Goal: Task Accomplishment & Management: Manage account settings

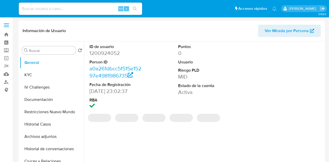
select select "10"
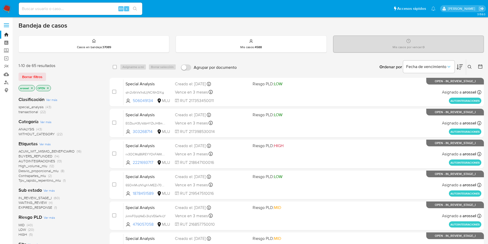
click at [40, 209] on span "EXPIRED_RESPONSE" at bounding box center [36, 207] width 34 height 5
click at [41, 203] on span "WAITING_REVIEW" at bounding box center [33, 202] width 28 height 5
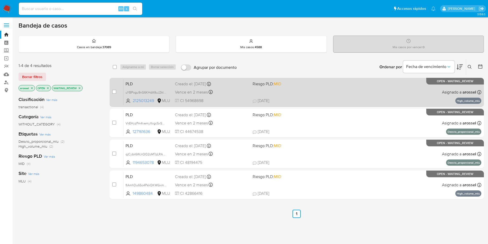
click at [303, 94] on div "PLD uYBPogu9vG6KHdA9uJ2ktl6m 2125013249 MLU Riesgo PLD: MID Creado el: 12/08/20…" at bounding box center [303, 92] width 358 height 26
click at [116, 93] on input "checkbox" at bounding box center [114, 92] width 4 height 4
checkbox input "true"
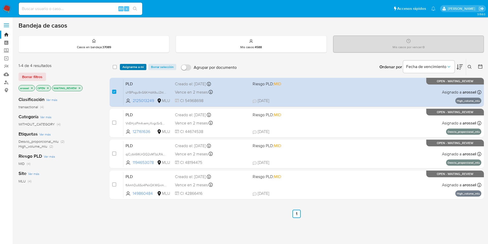
click at [134, 66] on span "Asignarme a mí" at bounding box center [133, 66] width 21 height 5
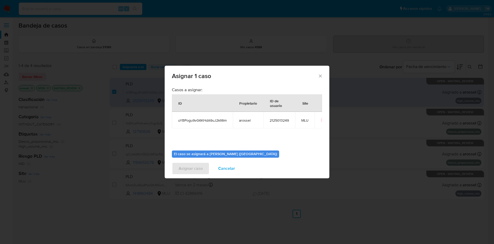
scroll to position [27, 0]
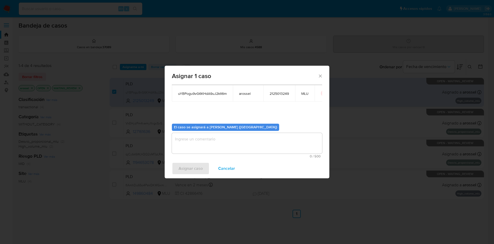
click at [213, 139] on textarea "assign-modal" at bounding box center [247, 143] width 150 height 21
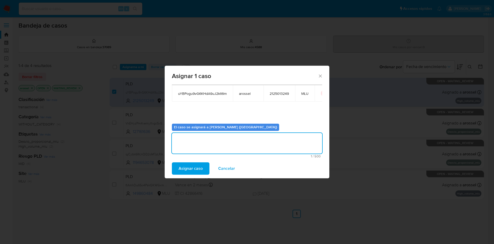
click at [196, 163] on span "Asignar caso" at bounding box center [191, 168] width 24 height 11
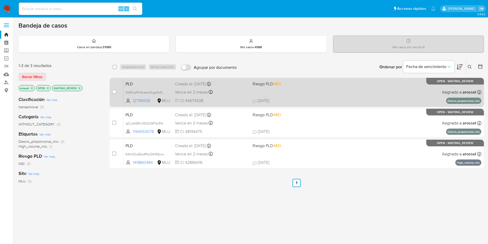
click at [231, 92] on div "Vence en 2 meses Vence el 10/11/2025 06:34:40" at bounding box center [212, 92] width 74 height 7
click at [115, 93] on input "checkbox" at bounding box center [114, 92] width 4 height 4
checkbox input "true"
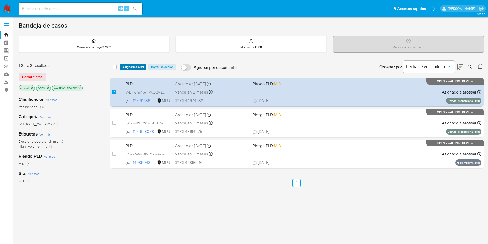
click at [134, 67] on span "Asignarme a mí" at bounding box center [133, 66] width 21 height 5
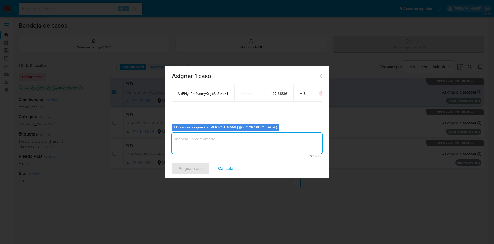
click at [196, 138] on textarea "assign-modal" at bounding box center [247, 143] width 150 height 21
click at [185, 172] on span "Asignar caso" at bounding box center [191, 168] width 24 height 11
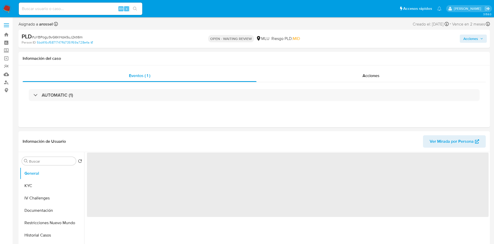
select select "10"
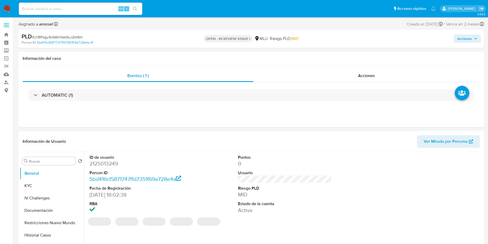
select select "10"
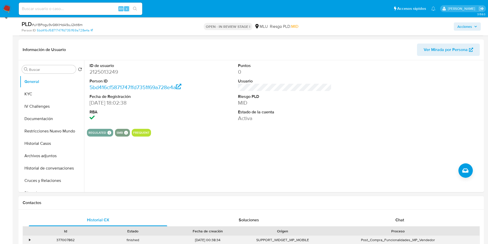
scroll to position [154, 0]
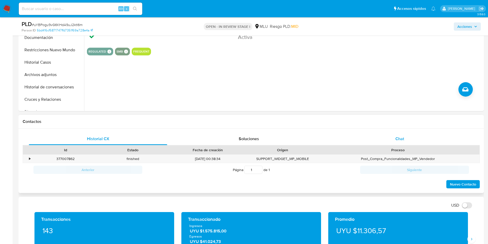
click at [405, 143] on div "Chat" at bounding box center [400, 139] width 138 height 12
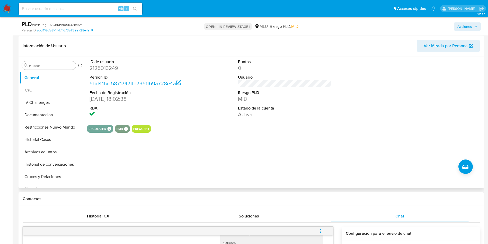
scroll to position [0, 0]
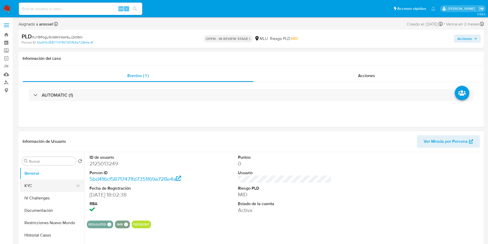
click at [45, 184] on button "KYC" at bounding box center [50, 185] width 60 height 12
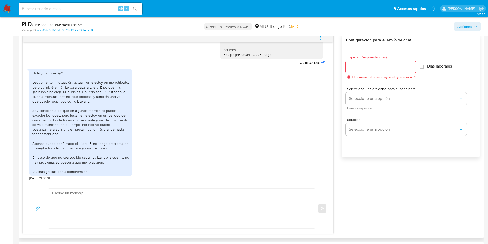
scroll to position [569, 0]
click at [216, 205] on textarea at bounding box center [180, 208] width 256 height 40
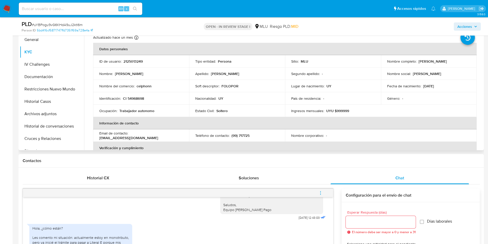
scroll to position [77, 0]
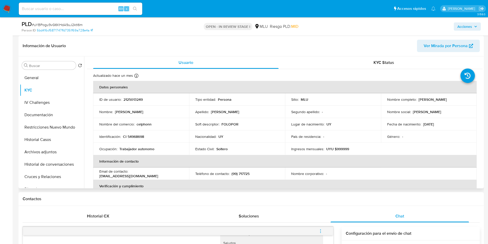
click at [129, 97] on p "2125013249" at bounding box center [133, 99] width 19 height 5
copy p "2125013249"
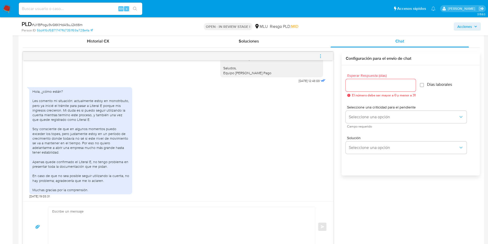
scroll to position [309, 0]
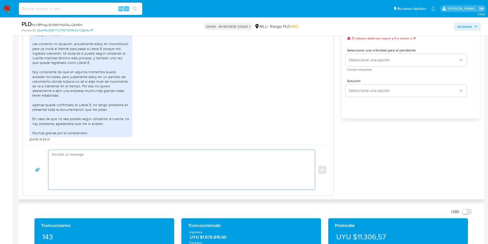
click at [170, 171] on textarea at bounding box center [180, 170] width 256 height 40
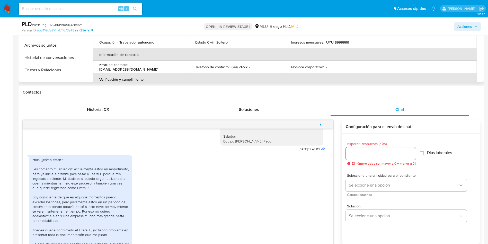
scroll to position [116, 0]
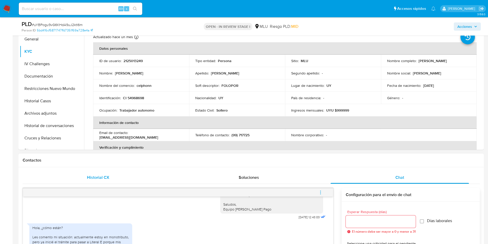
click at [120, 178] on div "Historial CX" at bounding box center [98, 177] width 138 height 12
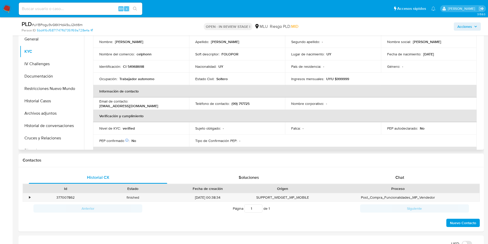
scroll to position [39, 0]
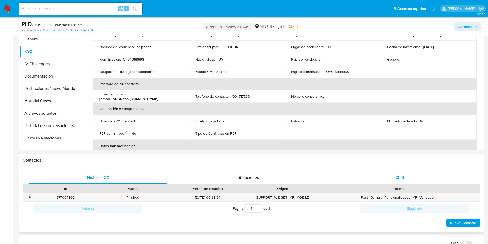
click at [410, 176] on div "Chat" at bounding box center [400, 177] width 138 height 12
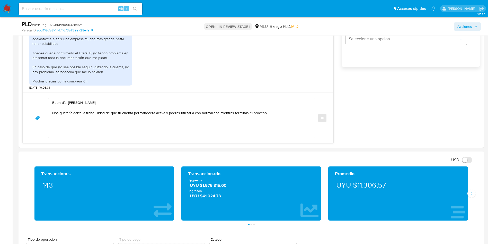
scroll to position [386, 0]
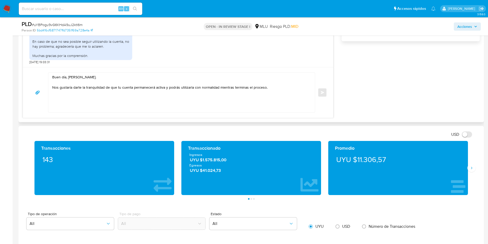
click at [220, 98] on textarea "Buen día, Iván. Nos gustaría darte la tranquilidad de que tu cuenta permanecerá…" at bounding box center [180, 93] width 256 height 40
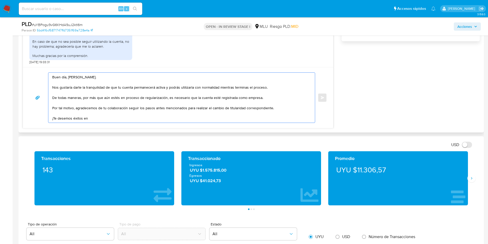
click at [124, 110] on textarea "Buen día, Iván. Nos gustaría darte la tranquilidad de que tu cuenta permanecerá…" at bounding box center [180, 98] width 256 height 50
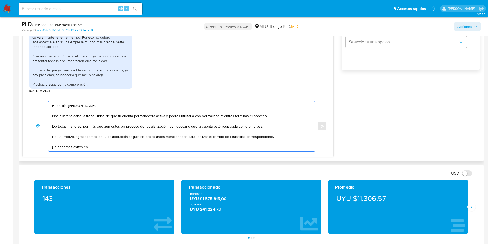
scroll to position [347, 0]
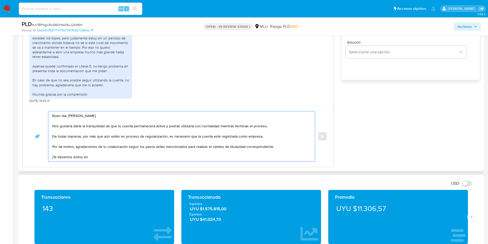
click at [185, 148] on textarea "Buen día, Iván. Nos gustaría darte la tranquilidad de que tu cuenta permanecerá…" at bounding box center [180, 136] width 256 height 50
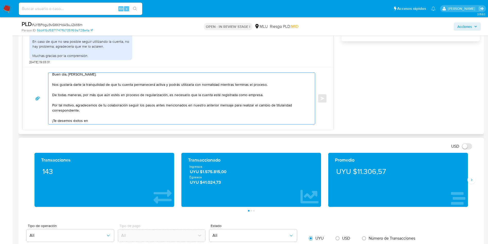
scroll to position [4, 0]
click at [66, 118] on textarea "Buen día, Iván. Nos gustaría darte la tranquilidad de que tu cuenta permanecerá…" at bounding box center [180, 98] width 256 height 51
drag, startPoint x: 66, startPoint y: 119, endPoint x: 220, endPoint y: 101, distance: 155.8
click at [220, 101] on textarea "Buen día, Iván. Nos gustaría darte la tranquilidad de que tu cuenta permanecerá…" at bounding box center [180, 98] width 256 height 51
click at [59, 120] on textarea "Buen día, Iván. Nos gustaría darte la tranquilidad de que tu cuenta permanecerá…" at bounding box center [180, 98] width 256 height 51
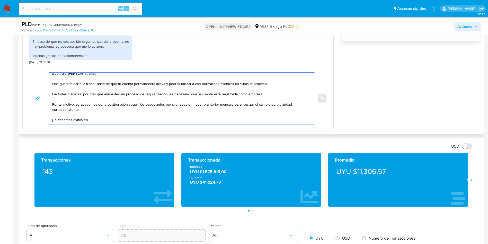
click at [59, 120] on textarea "Buen día, Iván. Nos gustaría darte la tranquilidad de que tu cuenta permanecerá…" at bounding box center [180, 98] width 256 height 51
click at [60, 120] on textarea "Buen día, Iván. Nos gustaría darte la tranquilidad de que tu cuenta permanecerá…" at bounding box center [180, 98] width 256 height 51
click at [106, 120] on textarea "Buen día, Iván. Nos gustaría darte la tranquilidad de que tu cuenta permanecerá…" at bounding box center [180, 98] width 256 height 51
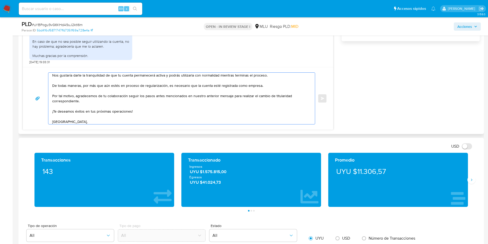
scroll to position [17, 0]
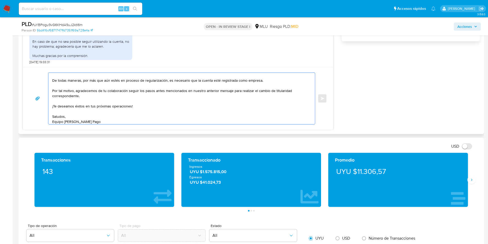
click at [263, 81] on textarea "Buen día, Iván. Nos gustaría darte la tranquilidad de que tu cuenta permanecerá…" at bounding box center [180, 98] width 256 height 51
click at [187, 95] on textarea "Buen día, Iván. Nos gustaría darte la tranquilidad de que tu cuenta permanecerá…" at bounding box center [180, 98] width 256 height 51
click at [244, 85] on textarea "Buen día, Iván. Nos gustaría darte la tranquilidad de que tu cuenta permanecerá…" at bounding box center [180, 98] width 256 height 51
click at [171, 102] on textarea "Buen día, Iván. Nos gustaría darte la tranquilidad de que tu cuenta permanecerá…" at bounding box center [180, 98] width 256 height 51
click at [170, 103] on textarea "Buen día, Iván. Nos gustaría darte la tranquilidad de que tu cuenta permanecerá…" at bounding box center [180, 98] width 256 height 51
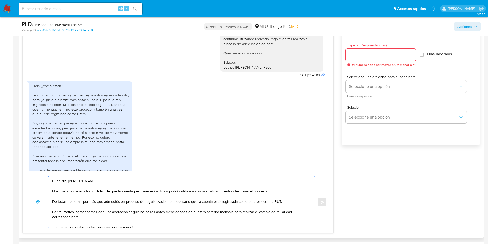
scroll to position [270, 0]
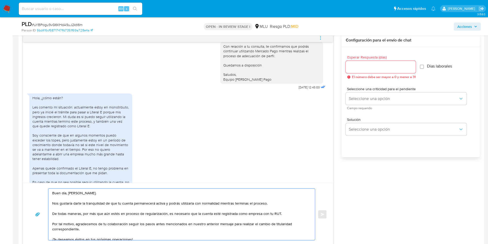
type textarea "Buen día, Iván. Nos gustaría darte la tranquilidad de que tu cuenta permanecerá…"
click at [367, 68] on input "Esperar Respuesta (días)" at bounding box center [381, 67] width 70 height 7
type input "1"
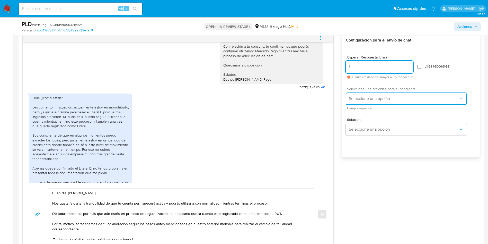
click at [362, 99] on span "Seleccione una opción" at bounding box center [404, 98] width 110 height 5
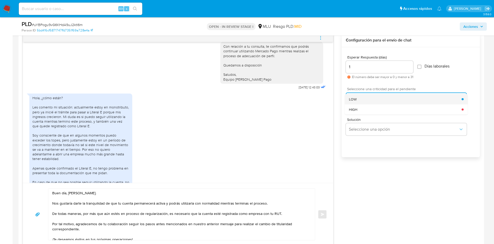
click at [361, 99] on div "LOW" at bounding box center [405, 99] width 113 height 10
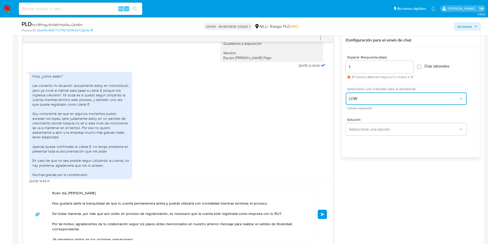
scroll to position [569, 0]
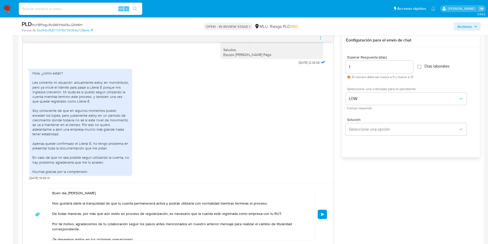
click at [324, 222] on div "Buen día, Iván. Nos gustaría darte la tranquilidad de que tu cuenta permanecerá…" at bounding box center [178, 214] width 298 height 52
click at [323, 218] on button "Enviar" at bounding box center [322, 214] width 9 height 9
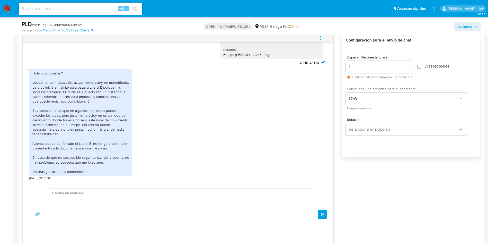
scroll to position [668, 0]
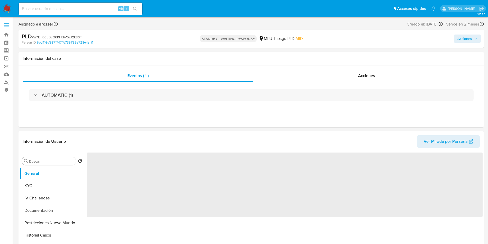
click at [72, 37] on span "# uYBPogu9vG6KHdA9uJ2ktl6m" at bounding box center [57, 36] width 51 height 5
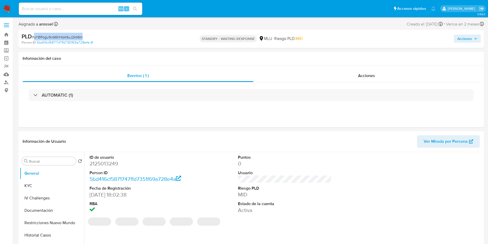
copy span "uYBPogu9vG6KHdA9uJ2ktl6m"
select select "10"
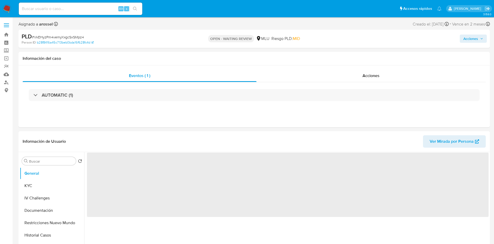
select select "10"
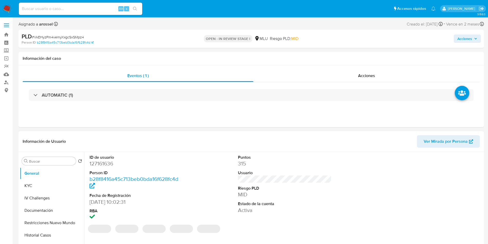
select select "10"
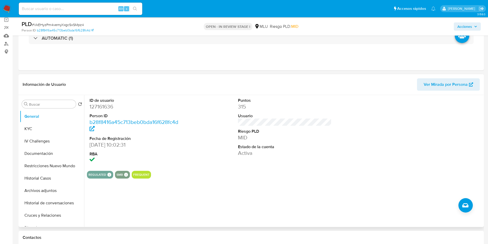
scroll to position [116, 0]
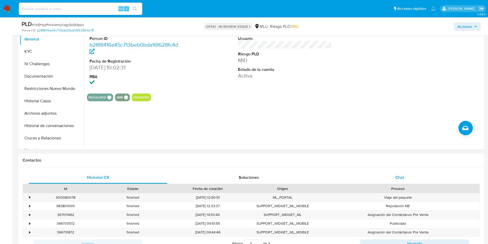
click at [401, 179] on span "Chat" at bounding box center [400, 177] width 9 height 6
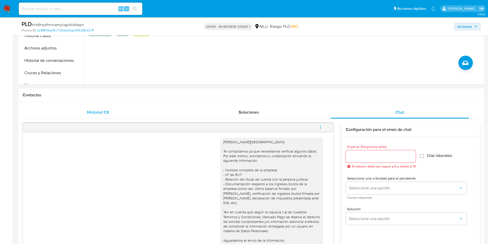
scroll to position [193, 0]
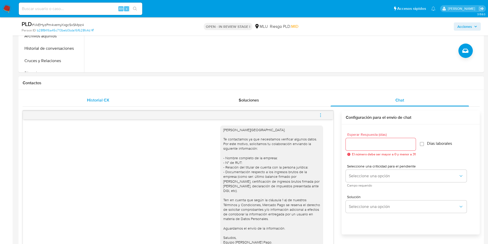
click at [115, 95] on div "Historial CX" at bounding box center [98, 100] width 138 height 12
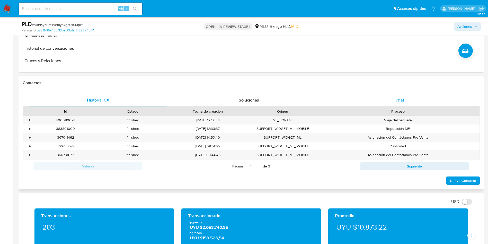
click at [401, 104] on div "Chat" at bounding box center [400, 100] width 138 height 12
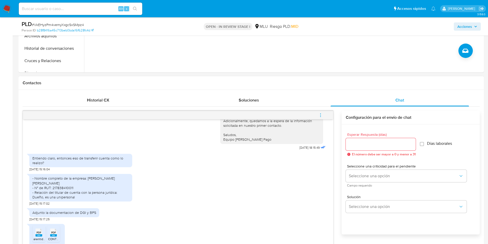
click at [321, 118] on span "menu-action" at bounding box center [320, 115] width 5 height 12
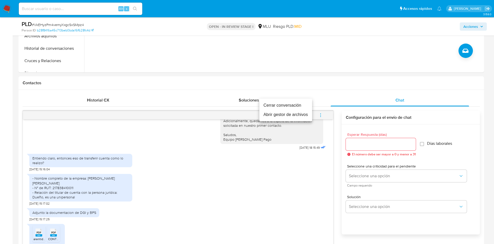
click at [293, 106] on li "Cerrar conversación" at bounding box center [285, 105] width 53 height 9
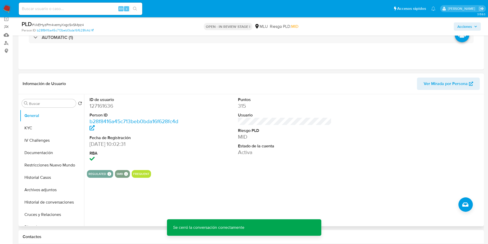
scroll to position [39, 0]
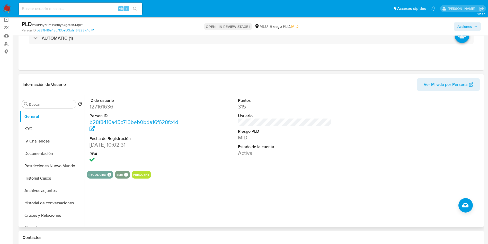
click at [105, 108] on dd "127161636" at bounding box center [137, 106] width 94 height 7
copy dd "127161636"
click at [105, 104] on dd "127161636" at bounding box center [137, 106] width 94 height 7
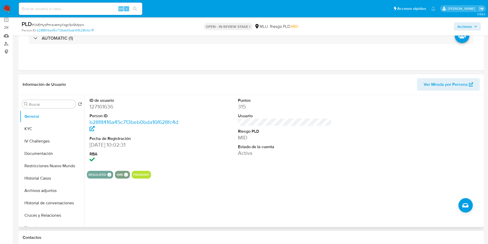
click at [367, 142] on div "ID de usuario 127161636 Person ID b28f8416a45c713beb0bda16f628fc4d Fecha de Reg…" at bounding box center [285, 131] width 396 height 72
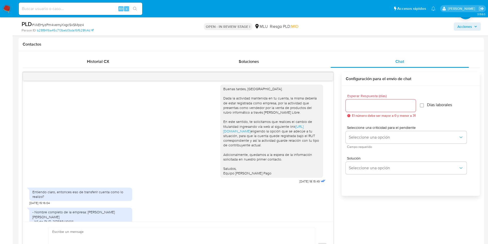
scroll to position [232, 0]
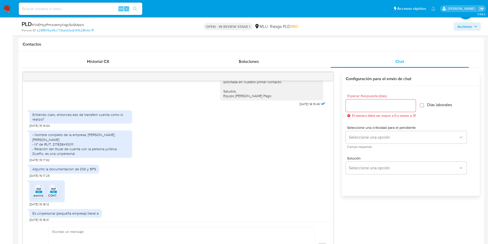
click at [68, 147] on div "- Nombre completo de la empresa: Casadei Carisi Diego Andres - N° de RUT: 21783…" at bounding box center [80, 143] width 97 height 23
click at [66, 145] on div "- Nombre completo de la empresa: Casadei Carisi Diego Andres - N° de RUT: 21783…" at bounding box center [80, 143] width 97 height 23
copy div "217838410011"
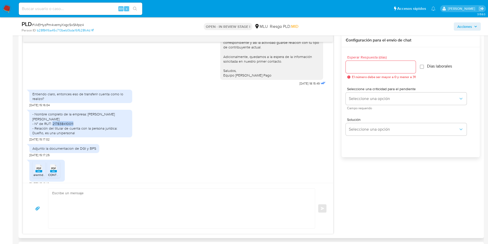
scroll to position [226, 0]
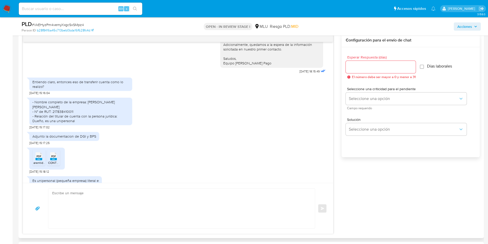
click at [197, 138] on div "Adjunto la documentacion de DGI y BPS 12/09/2025 15:17:25" at bounding box center [178, 136] width 298 height 15
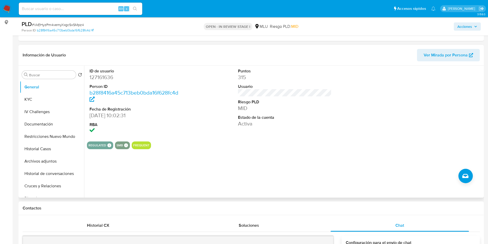
scroll to position [116, 0]
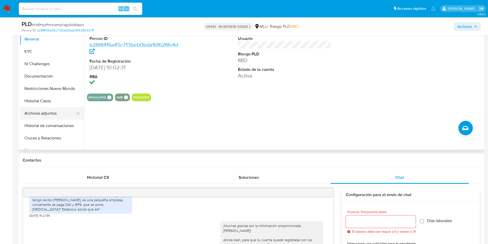
click at [60, 114] on button "Archivos adjuntos" at bounding box center [50, 113] width 60 height 12
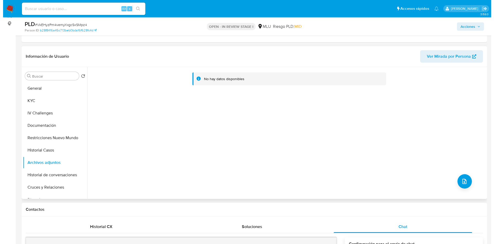
scroll to position [39, 0]
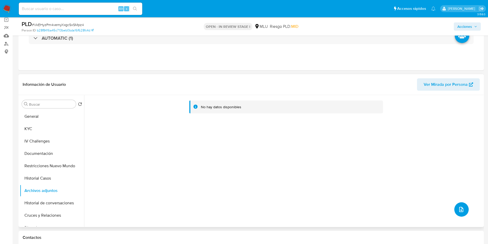
click at [466, 211] on button "upload-file" at bounding box center [462, 209] width 14 height 14
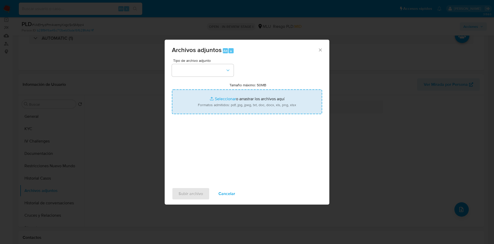
click at [235, 102] on input "Tamaño máximo: 50MB Seleccionar archivos" at bounding box center [247, 101] width 150 height 25
type input "C:\fakepath\Certificado de BPS.pdf"
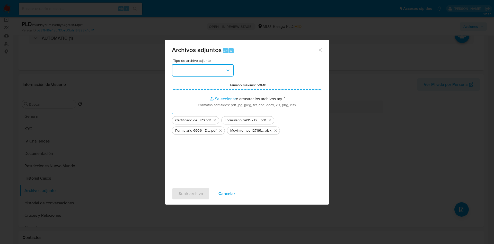
click at [214, 72] on button "button" at bounding box center [203, 70] width 62 height 12
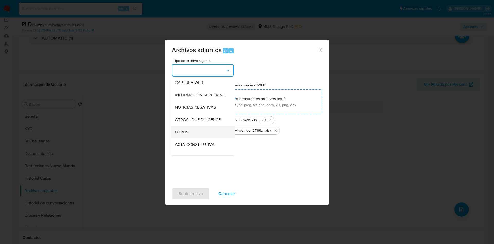
click at [197, 135] on div "OTROS" at bounding box center [201, 132] width 53 height 12
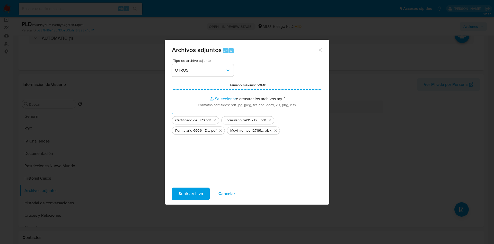
click at [190, 193] on span "Subir archivo" at bounding box center [191, 193] width 24 height 11
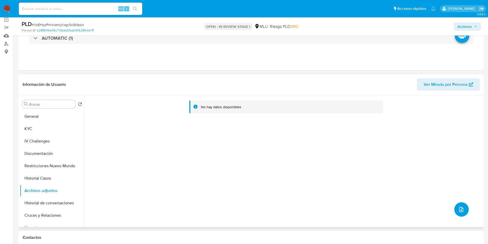
click at [458, 213] on button "upload-file" at bounding box center [462, 209] width 14 height 14
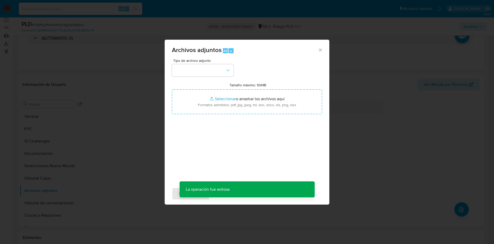
click at [232, 116] on div "Tipo de archivo adjunto Tamaño máximo: 50MB Seleccionar archivos Seleccionar o …" at bounding box center [247, 119] width 150 height 121
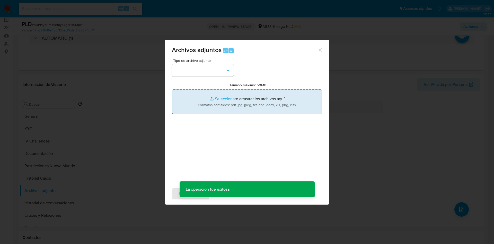
click at [232, 104] on input "Tamaño máximo: 50MB Seleccionar archivos" at bounding box center [247, 101] width 150 height 25
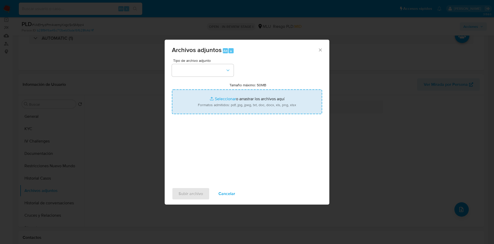
type input "C:\fakepath\Anexos 127161636 - 09_09_2025.pdf"
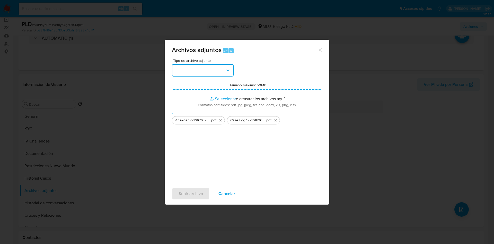
click at [217, 67] on button "button" at bounding box center [203, 70] width 62 height 12
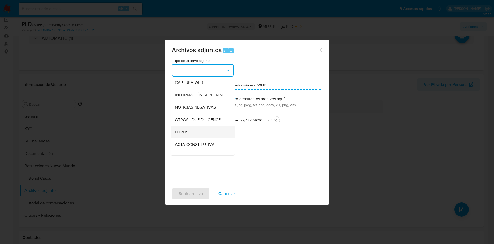
click at [198, 135] on div "OTROS" at bounding box center [201, 132] width 53 height 12
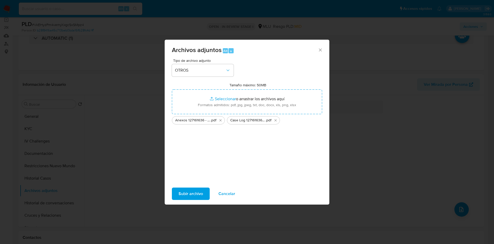
click at [188, 195] on span "Subir archivo" at bounding box center [191, 193] width 24 height 11
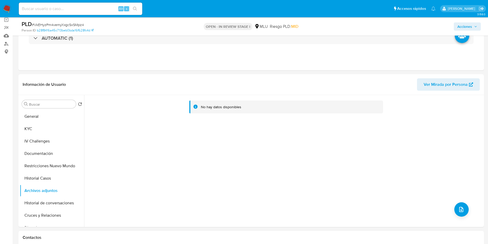
click at [48, 175] on button "Historial Casos" at bounding box center [52, 178] width 64 height 12
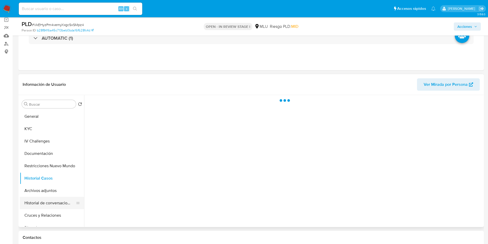
click at [51, 197] on button "Historial de conversaciones" at bounding box center [50, 203] width 60 height 12
click at [51, 188] on button "Archivos adjuntos" at bounding box center [50, 190] width 60 height 12
click at [460, 28] on span "Acciones" at bounding box center [465, 26] width 15 height 8
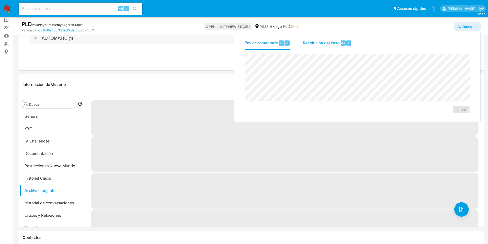
click at [317, 42] on span "Resolución del caso" at bounding box center [321, 43] width 37 height 6
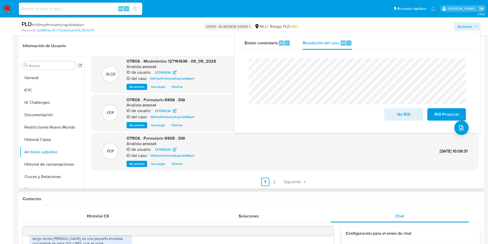
scroll to position [43, 0]
click at [276, 180] on link "2" at bounding box center [275, 181] width 8 height 8
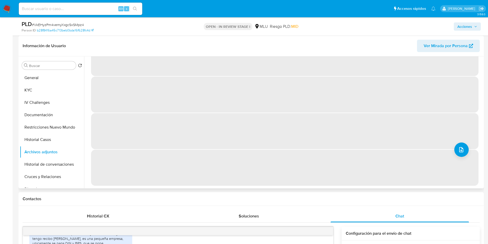
scroll to position [0, 0]
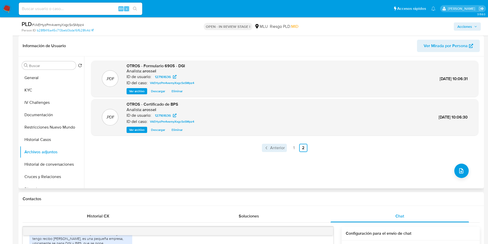
click at [282, 146] on span "Anterior" at bounding box center [277, 148] width 15 height 4
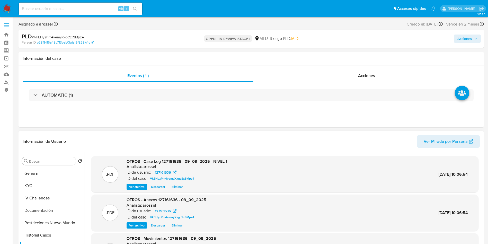
click at [472, 36] on span "Acciones" at bounding box center [468, 38] width 20 height 7
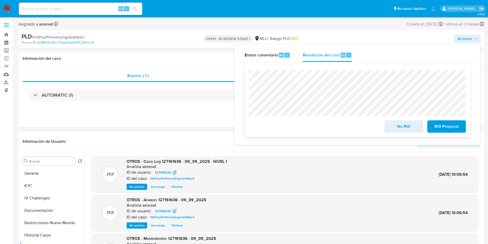
click at [460, 129] on button "ROI Proposal" at bounding box center [447, 126] width 39 height 12
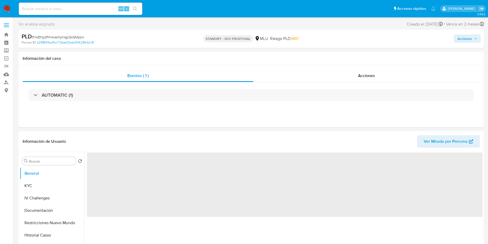
click at [76, 37] on span "# VkEHyzPm4vemyXxgcSxSMpz4" at bounding box center [58, 36] width 52 height 5
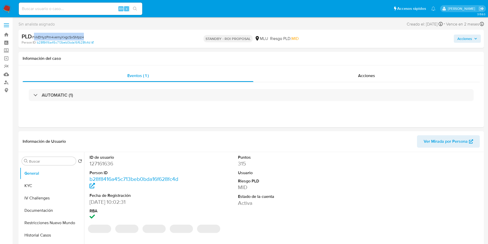
click at [76, 37] on span "# VkEHyzPm4vemyXxgcSxSMpz4" at bounding box center [58, 36] width 52 height 5
copy span "VkEHyzPm4vemyXxgcSxSMpz4"
select select "10"
